Goal: Information Seeking & Learning: Learn about a topic

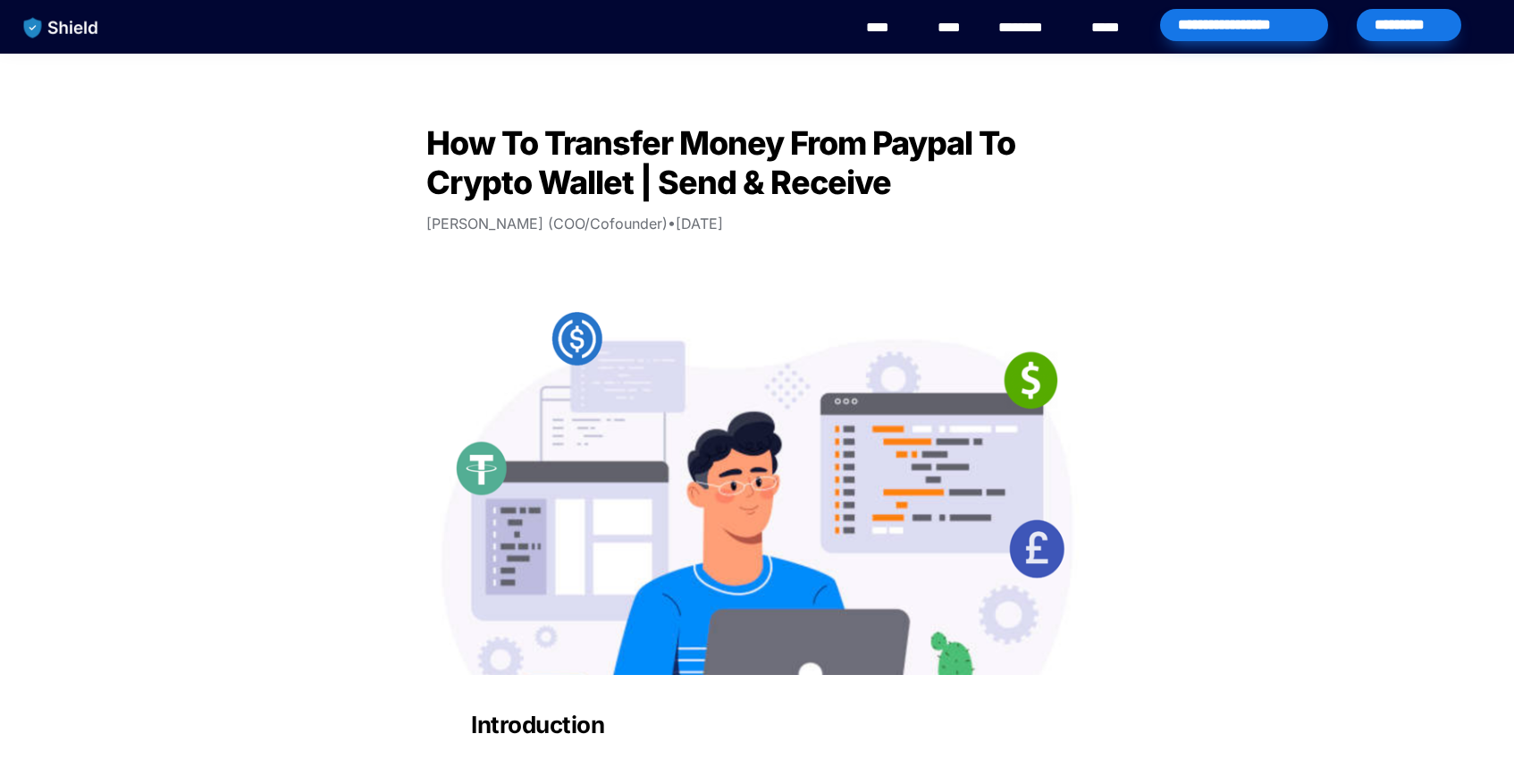
scroll to position [1637, 0]
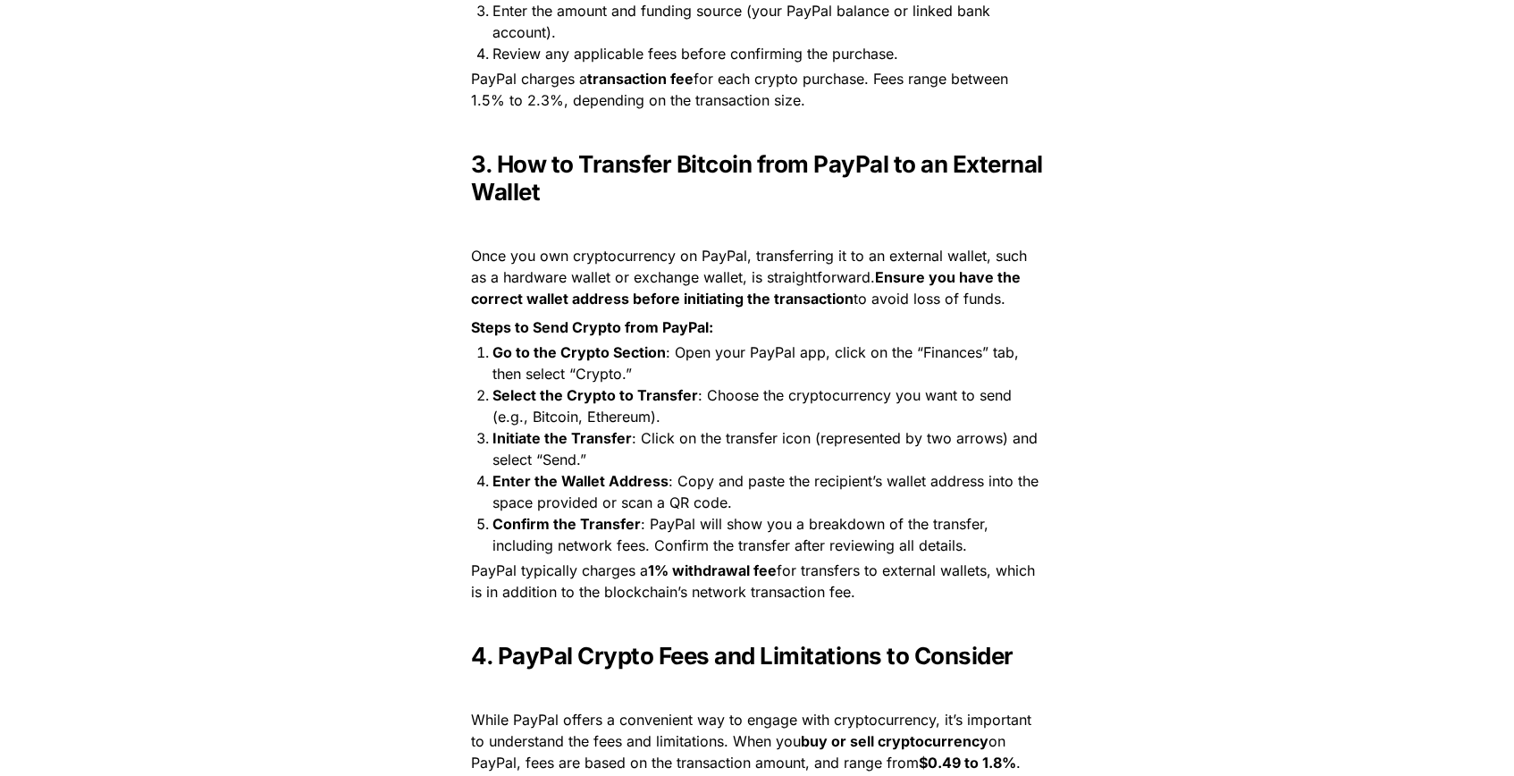
click at [904, 601] on p "PayPal typically charges a 1% withdrawal fee for transfers to external wallets,…" at bounding box center [757, 581] width 626 height 50
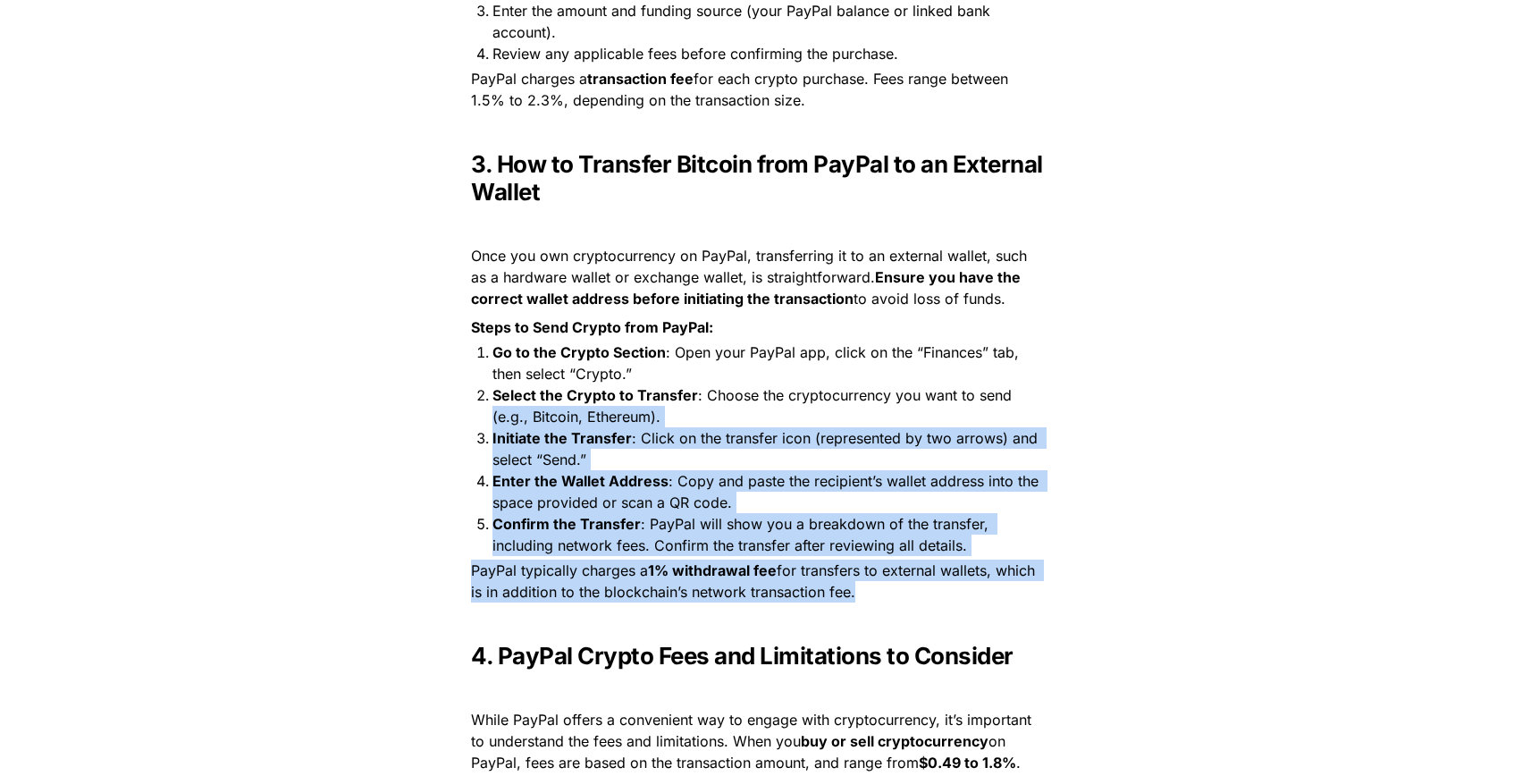
drag, startPoint x: 0, startPoint y: 0, endPoint x: 443, endPoint y: 410, distance: 604.0
click at [443, 410] on div "Introduction Transferring money from PayPal to a crypto wallet has become incre…" at bounding box center [756, 520] width 715 height 2909
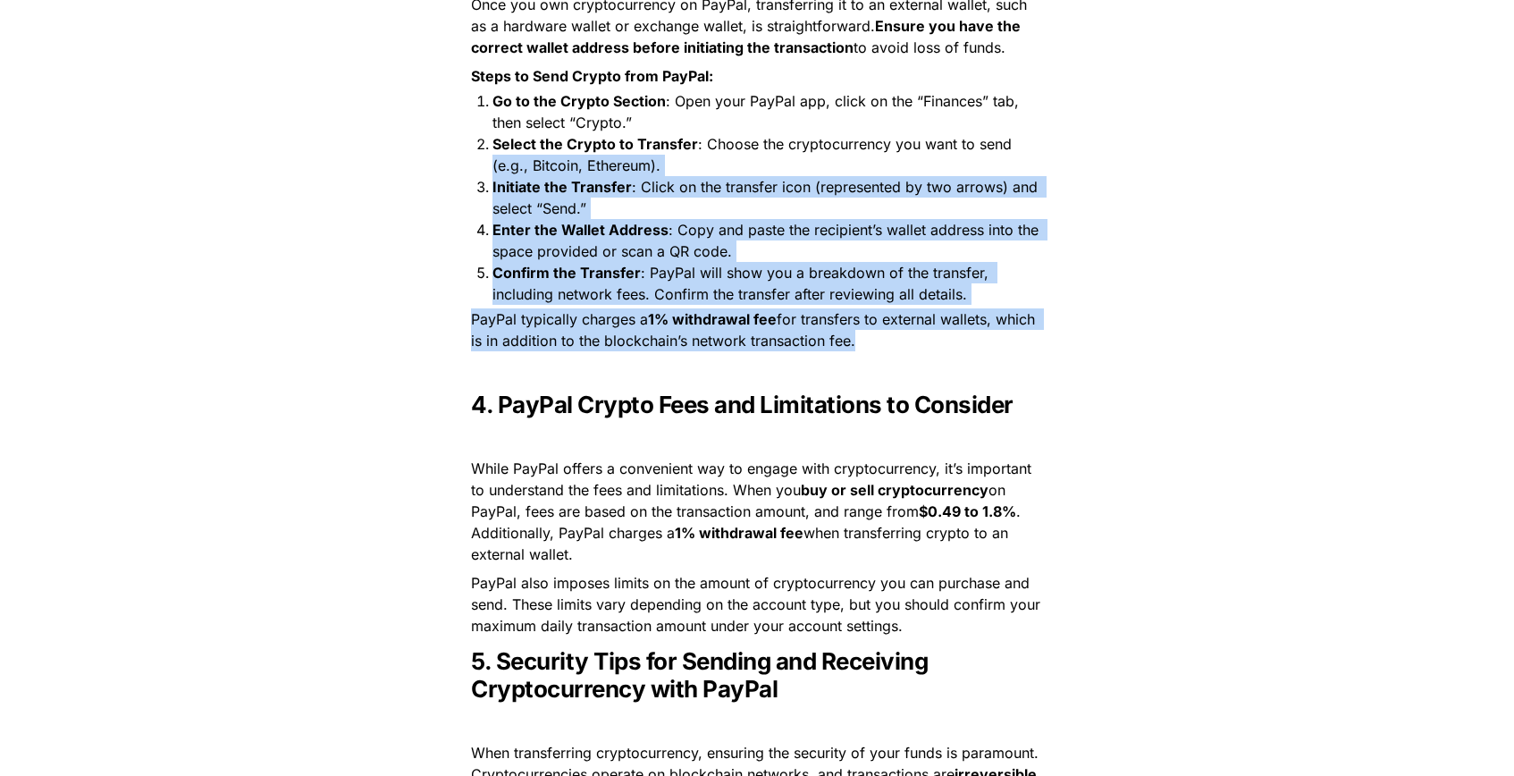
scroll to position [1889, 0]
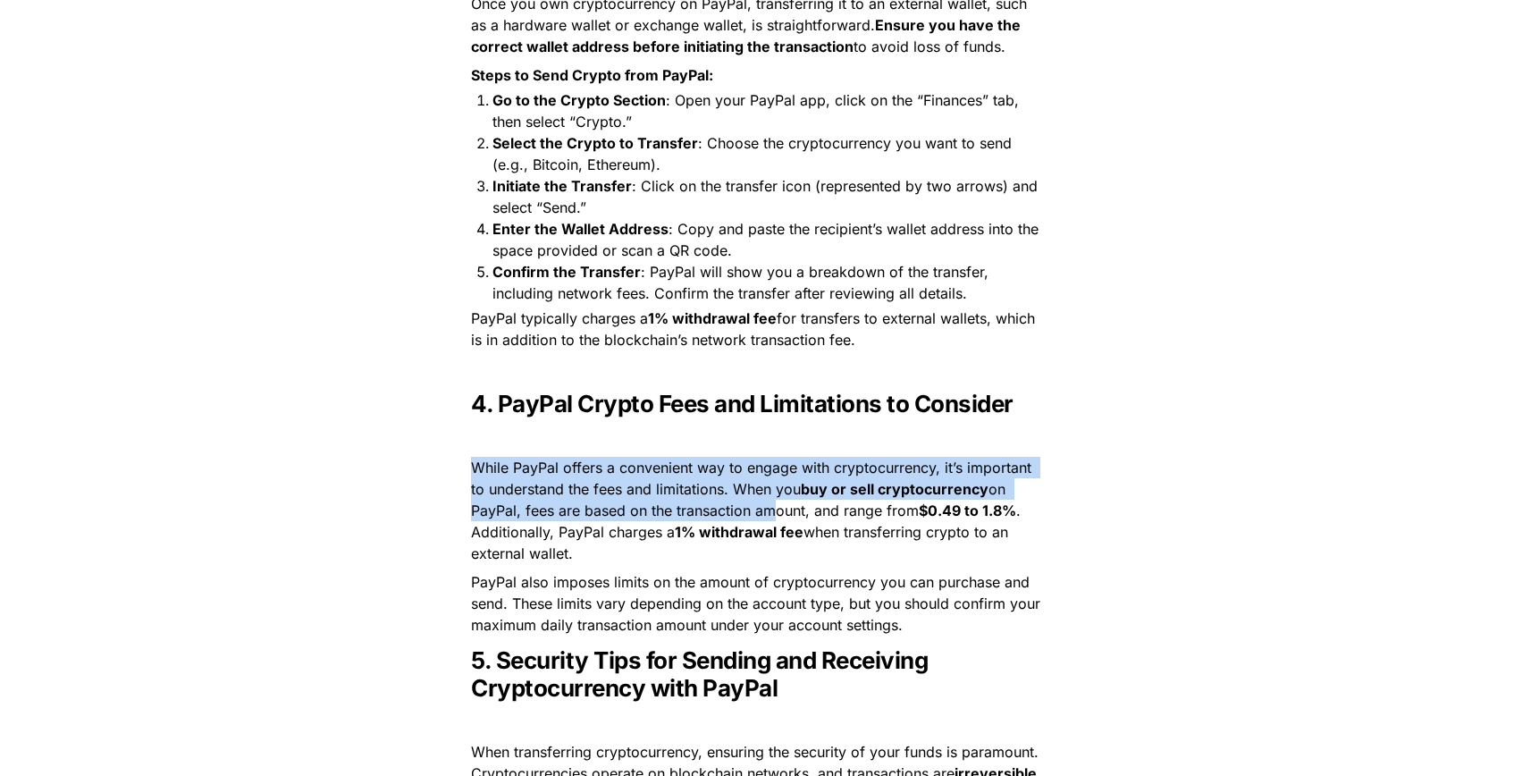
drag, startPoint x: 487, startPoint y: 473, endPoint x: 771, endPoint y: 519, distance: 288.0
click at [771, 519] on p "While PayPal offers a convenient way to engage with cryptocurrency, it’s import…" at bounding box center [757, 510] width 626 height 114
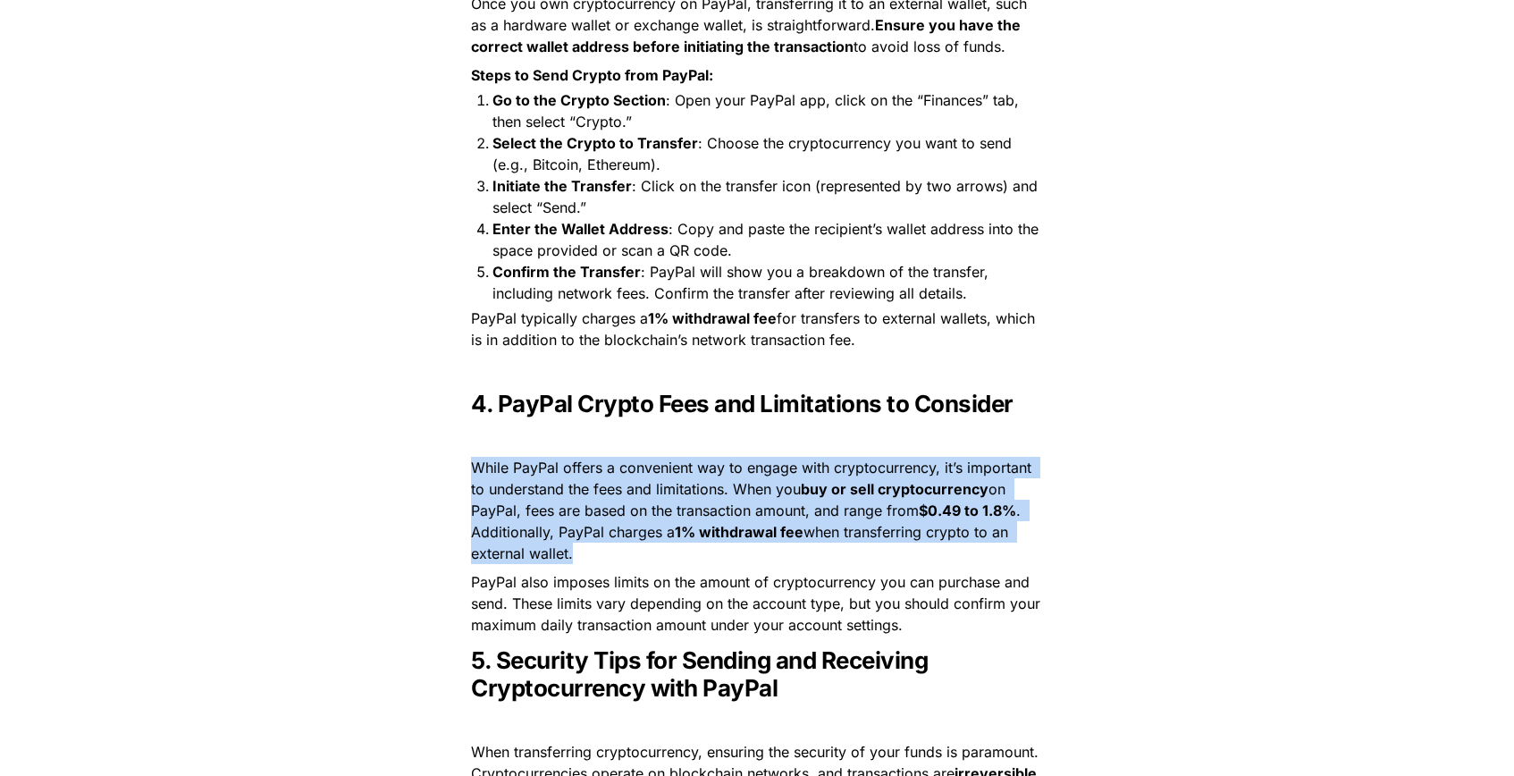
drag, startPoint x: 653, startPoint y: 570, endPoint x: 449, endPoint y: 468, distance: 228.6
click at [449, 468] on div "Introduction Transferring money from PayPal to a crypto wallet has become incre…" at bounding box center [756, 268] width 715 height 2909
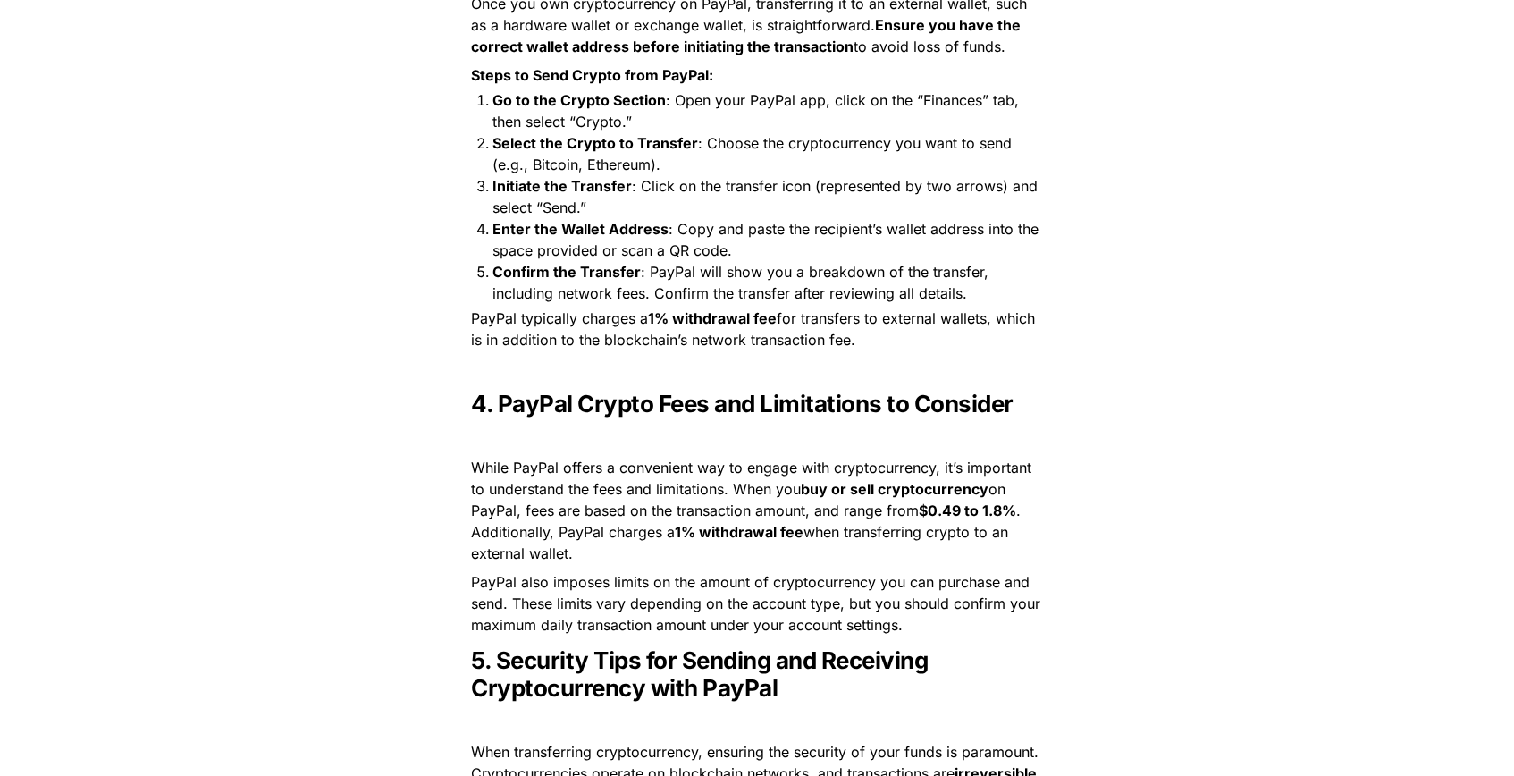
click at [959, 620] on p "PayPal also imposes limits on the amount of cryptocurrency you can purchase and…" at bounding box center [757, 602] width 626 height 71
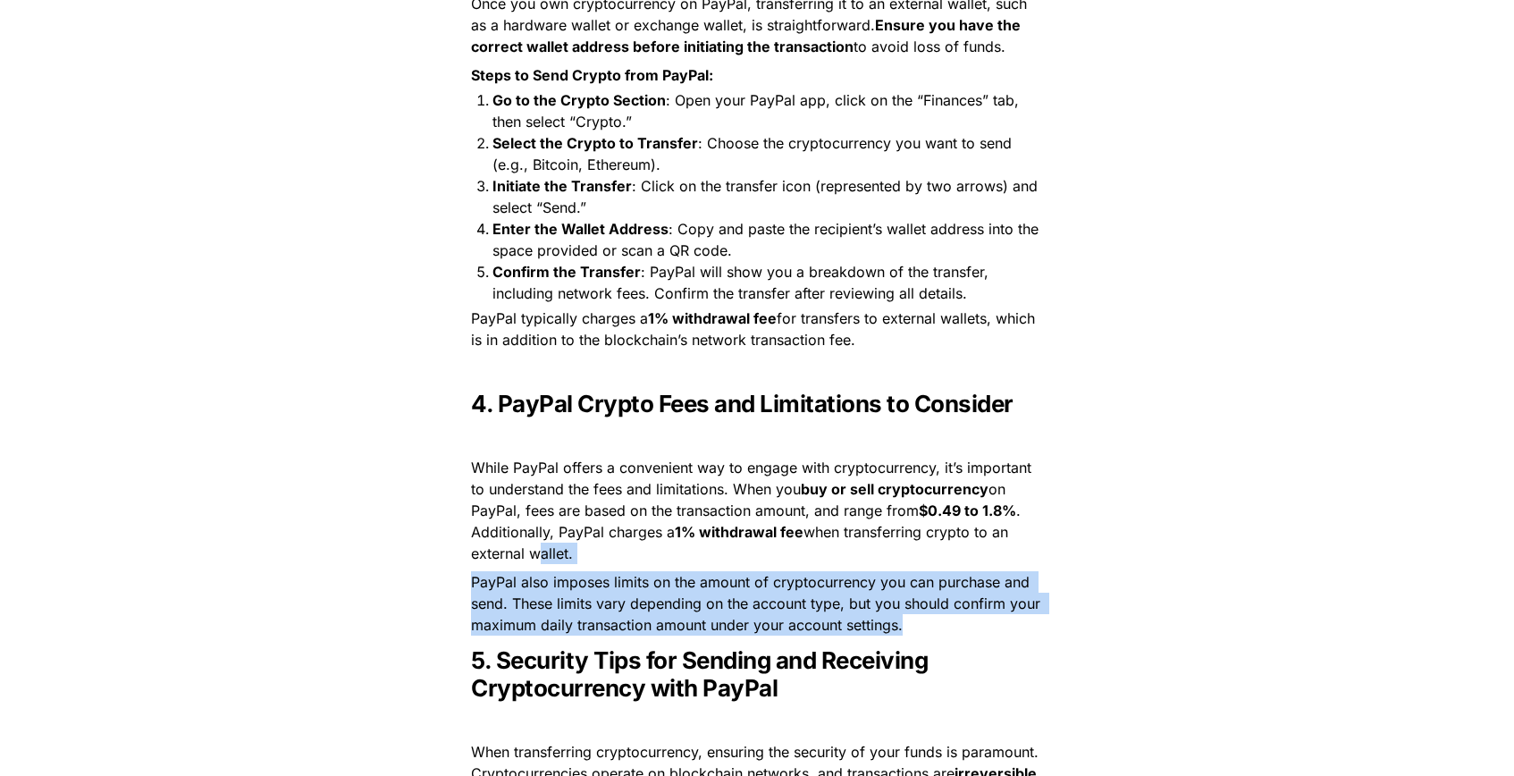
drag, startPoint x: 972, startPoint y: 623, endPoint x: 529, endPoint y: 559, distance: 447.9
click at [529, 559] on div "Introduction Transferring money from PayPal to a crypto wallet has become incre…" at bounding box center [756, 268] width 715 height 2909
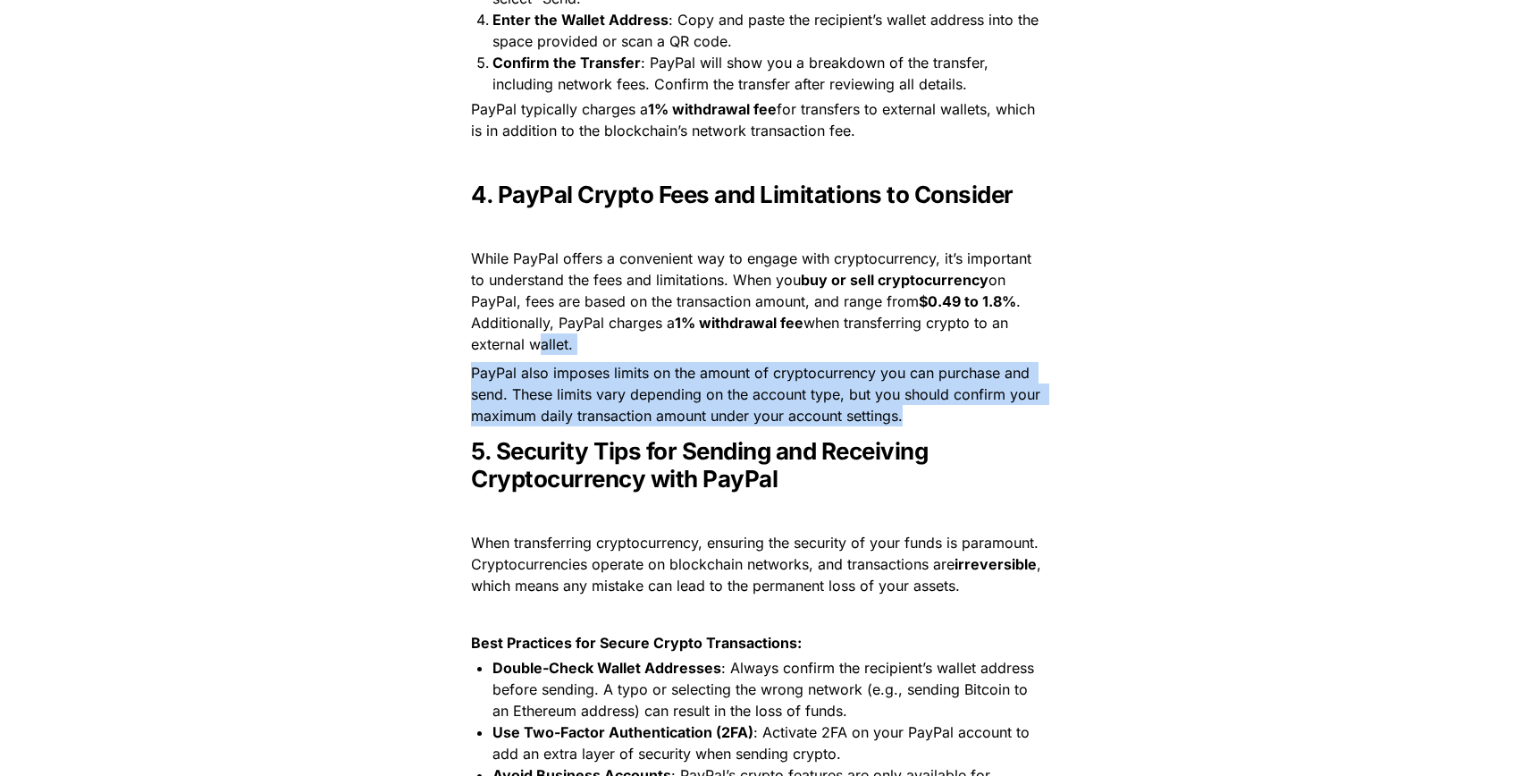
scroll to position [2153, 0]
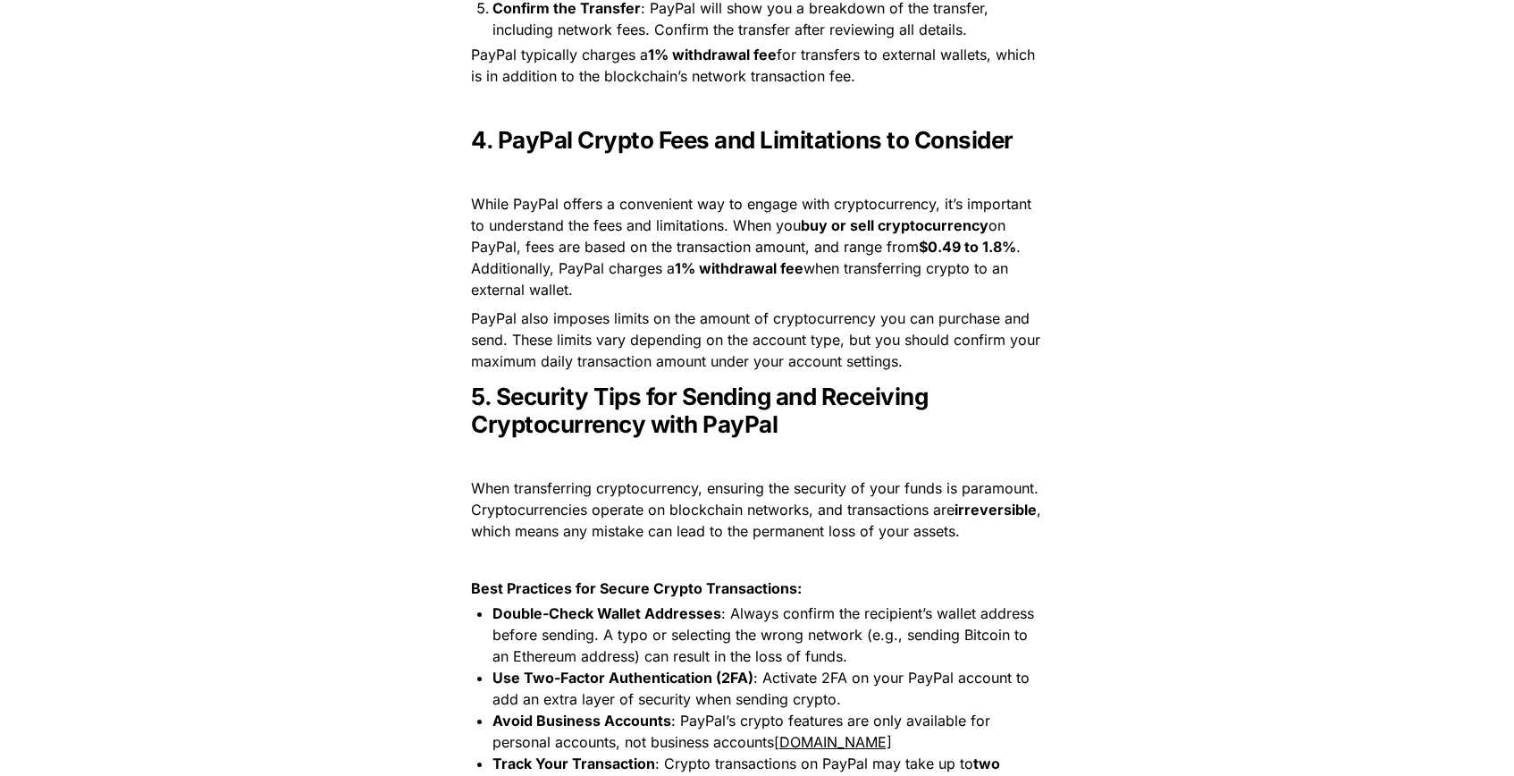
click at [487, 515] on span "When transferring cryptocurrency, ensuring the security of your funds is paramo…" at bounding box center [757, 498] width 572 height 39
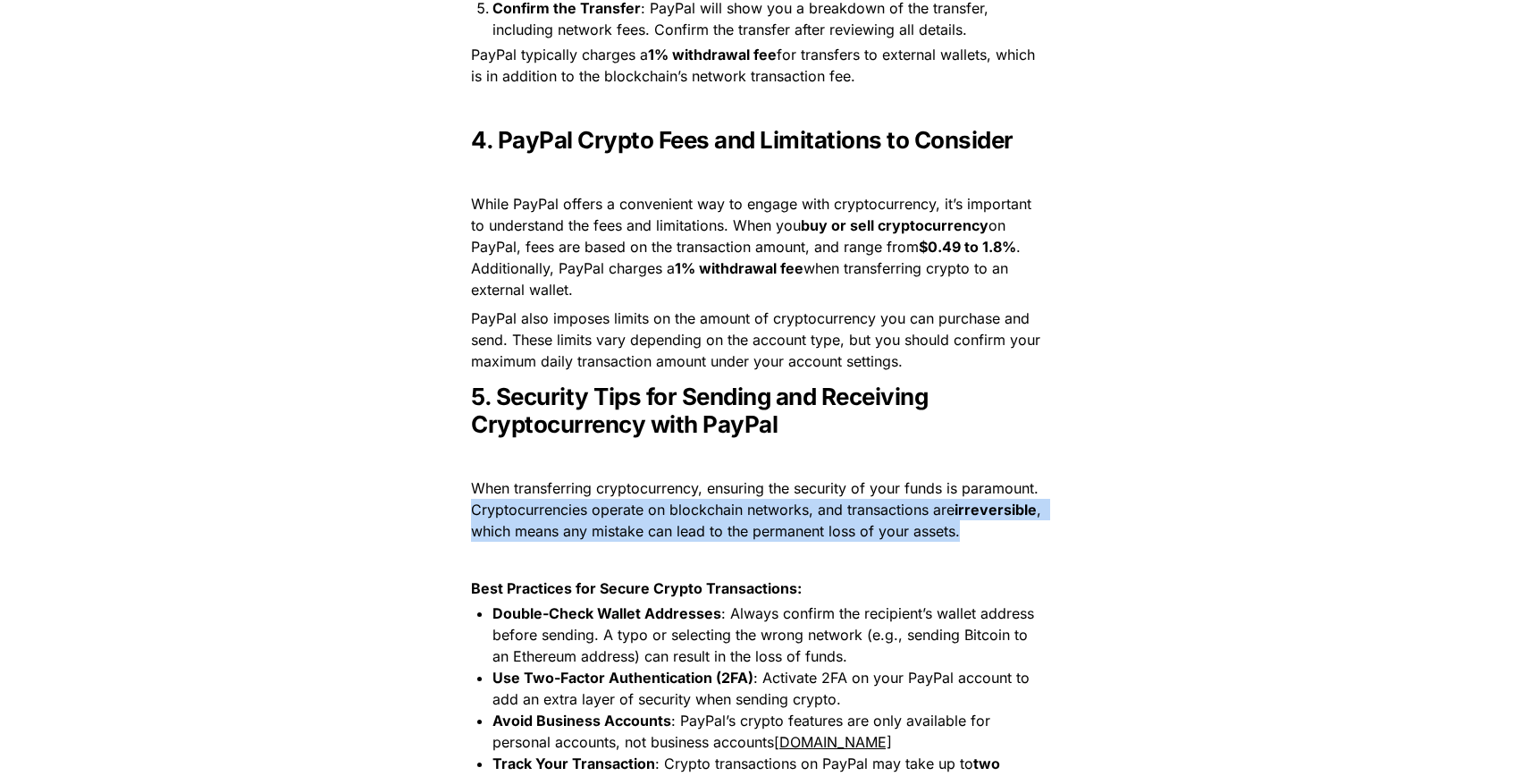
drag, startPoint x: 467, startPoint y: 503, endPoint x: 652, endPoint y: 570, distance: 196.8
click at [759, 545] on p "When transferring cryptocurrency, ensuring the security of your funds is paramo…" at bounding box center [757, 509] width 626 height 71
click at [638, 545] on p "When transferring cryptocurrency, ensuring the security of your funds is paramo…" at bounding box center [757, 509] width 626 height 71
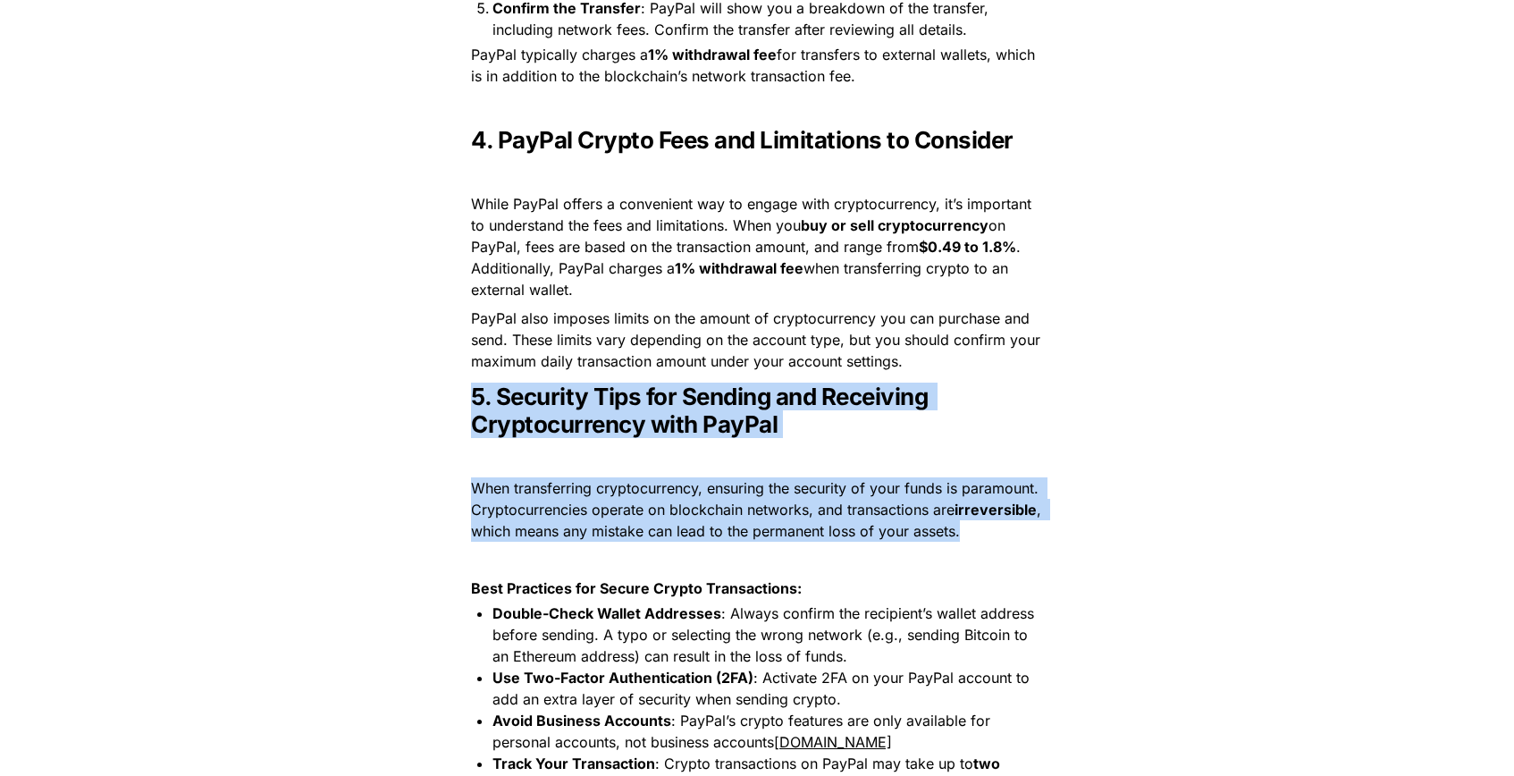
drag, startPoint x: 657, startPoint y: 562, endPoint x: 468, endPoint y: 399, distance: 249.6
click at [468, 399] on div "Introduction Transferring money from PayPal to a crypto wallet has become incre…" at bounding box center [756, 4] width 715 height 2909
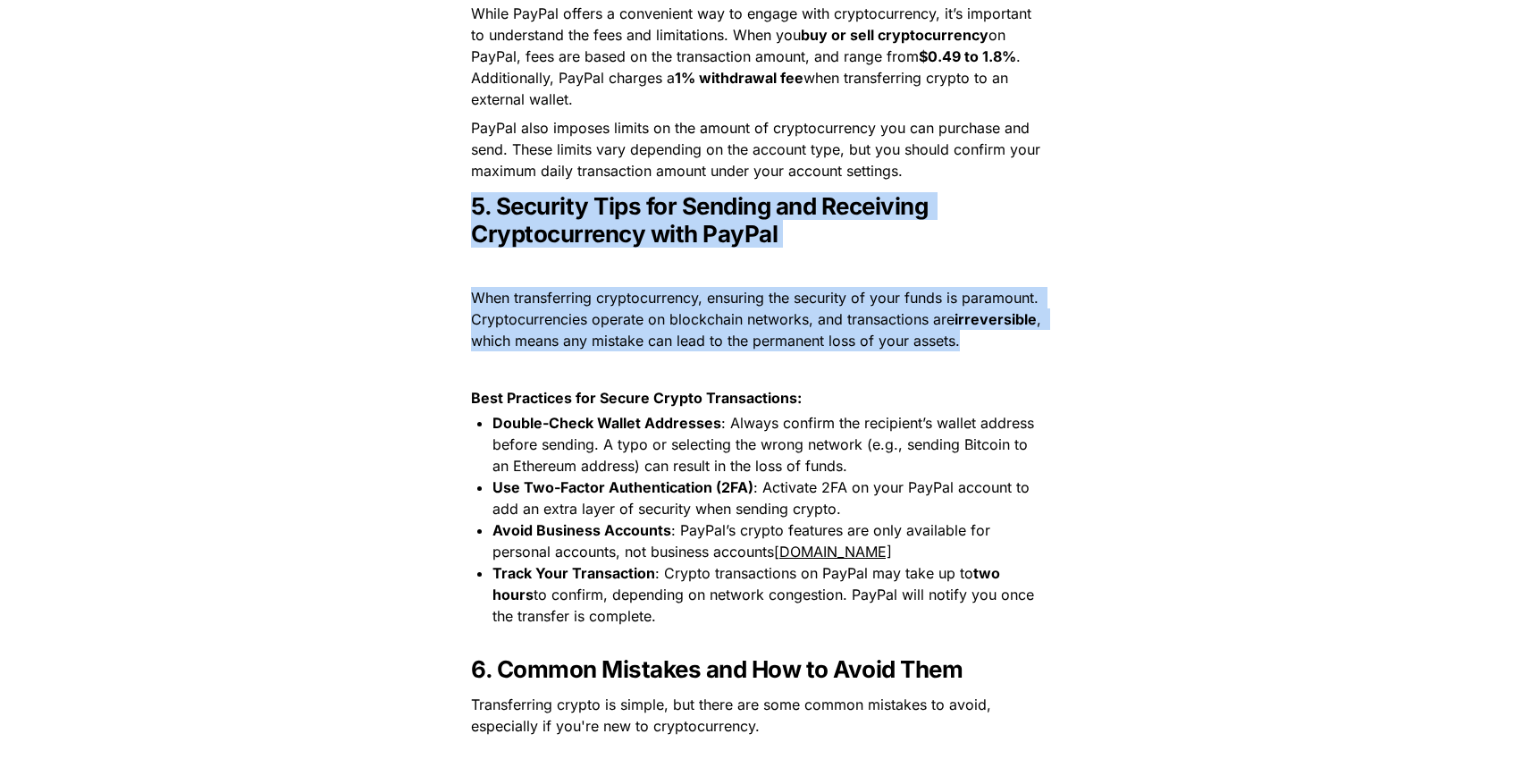
scroll to position [2348, 0]
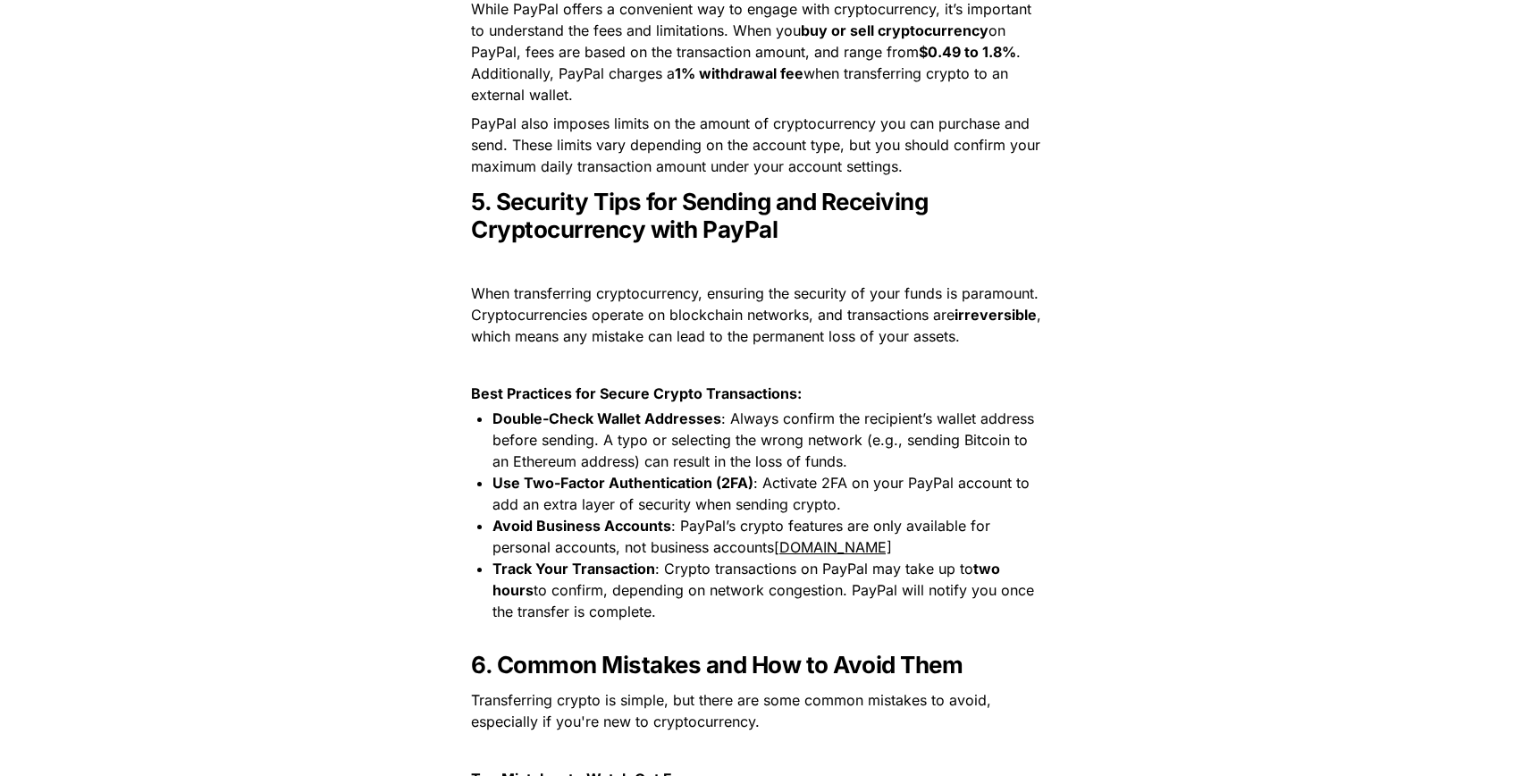
click at [529, 470] on span ": Always confirm the recipient’s wallet address before sending. A typo or selec…" at bounding box center [765, 439] width 546 height 61
